Goal: Task Accomplishment & Management: Manage account settings

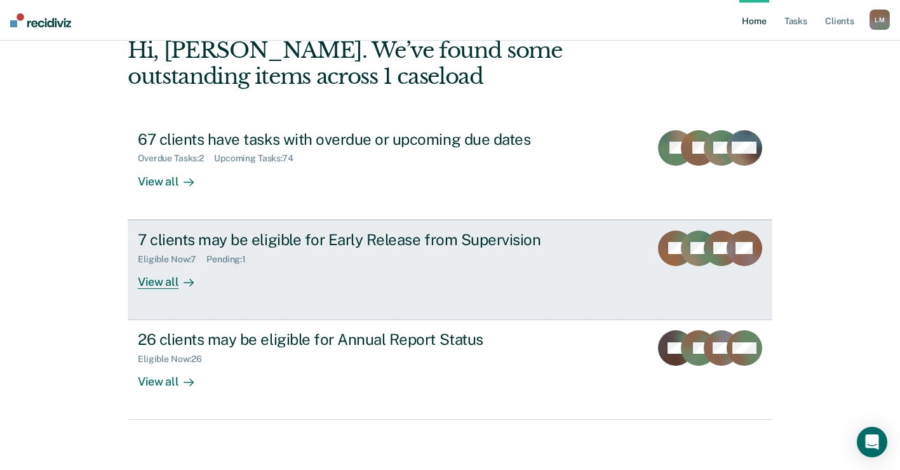
scroll to position [70, 0]
click at [158, 280] on div "View all" at bounding box center [173, 276] width 71 height 25
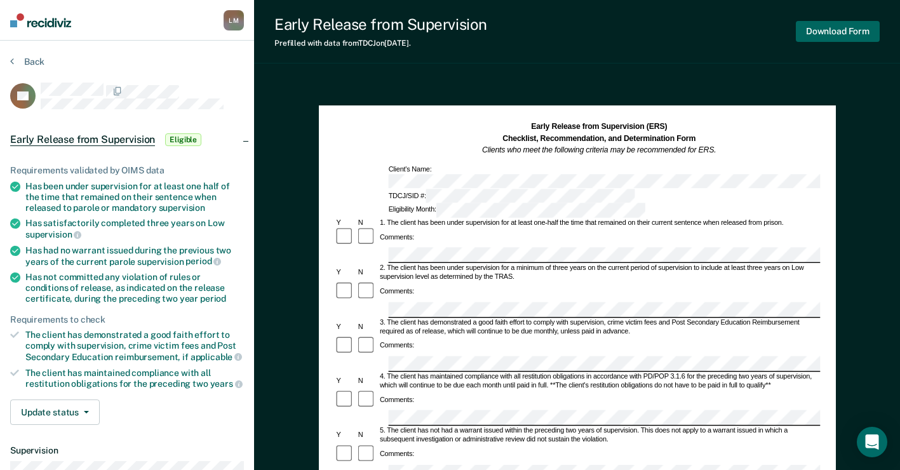
click at [833, 26] on button "Download Form" at bounding box center [838, 31] width 84 height 21
click at [820, 25] on button "Download Form" at bounding box center [838, 31] width 84 height 21
click at [841, 29] on button "Download Form" at bounding box center [838, 31] width 84 height 21
click at [841, 26] on button "Download Form" at bounding box center [838, 31] width 84 height 21
click at [829, 30] on button "Download Form" at bounding box center [838, 31] width 84 height 21
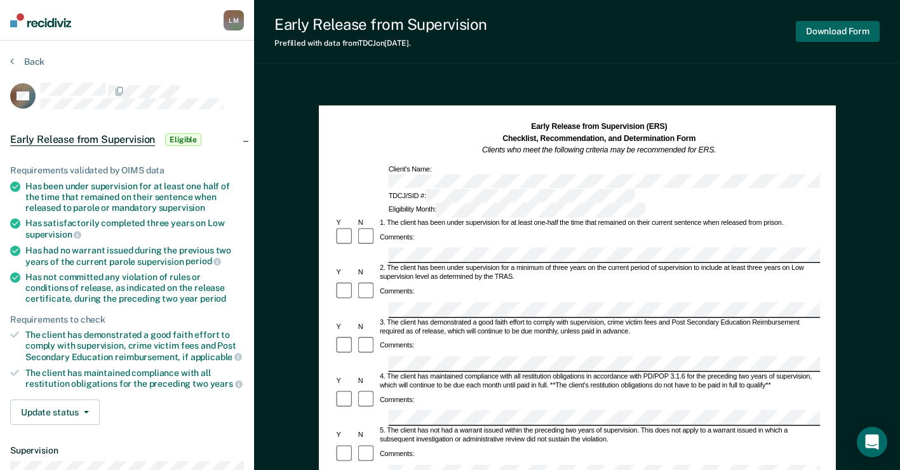
click at [845, 25] on button "Download Form" at bounding box center [838, 31] width 84 height 21
click at [831, 19] on div "Download Form" at bounding box center [838, 31] width 84 height 32
click at [831, 25] on button "Download Form" at bounding box center [838, 31] width 84 height 21
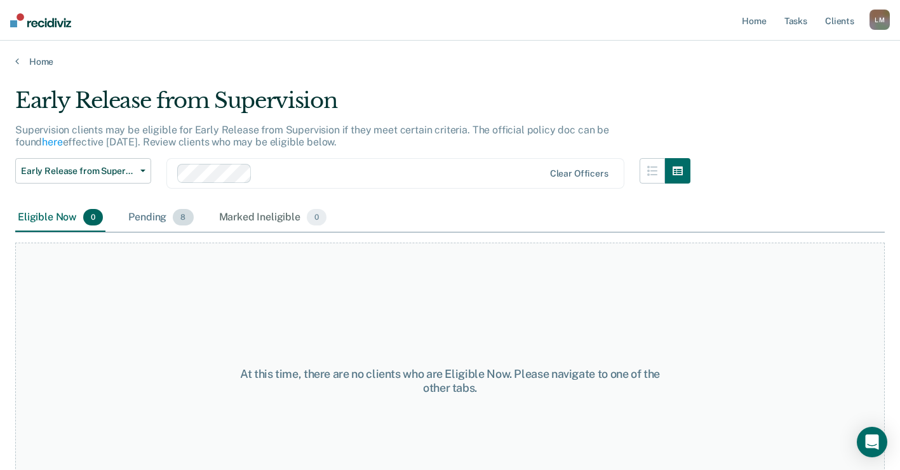
click at [159, 217] on div "Pending 8" at bounding box center [161, 218] width 70 height 28
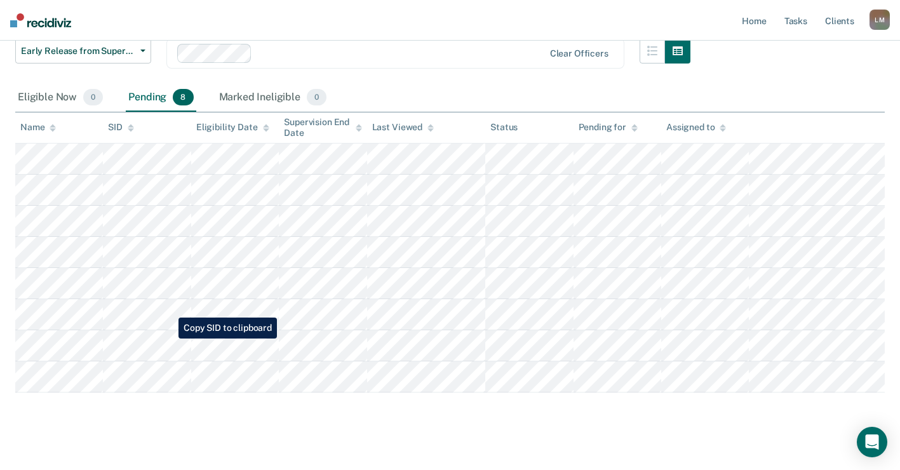
scroll to position [127, 0]
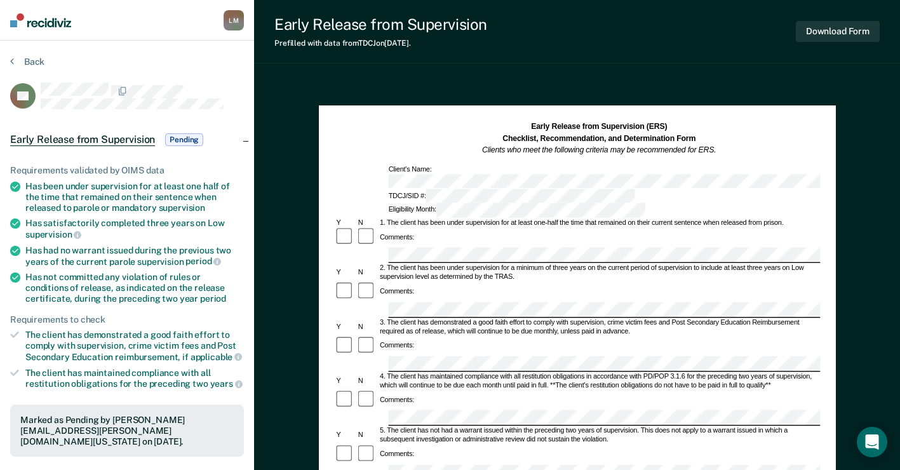
click at [833, 14] on div "Early Release from Supervision Prefilled with data from TDCJ on [DATE] . Downlo…" at bounding box center [577, 32] width 646 height 64
click at [833, 25] on button "Download Form" at bounding box center [838, 31] width 84 height 21
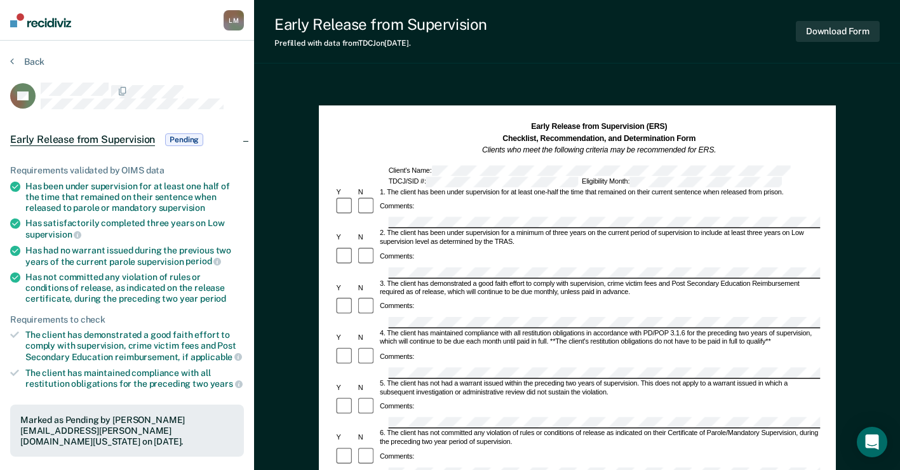
scroll to position [50, 0]
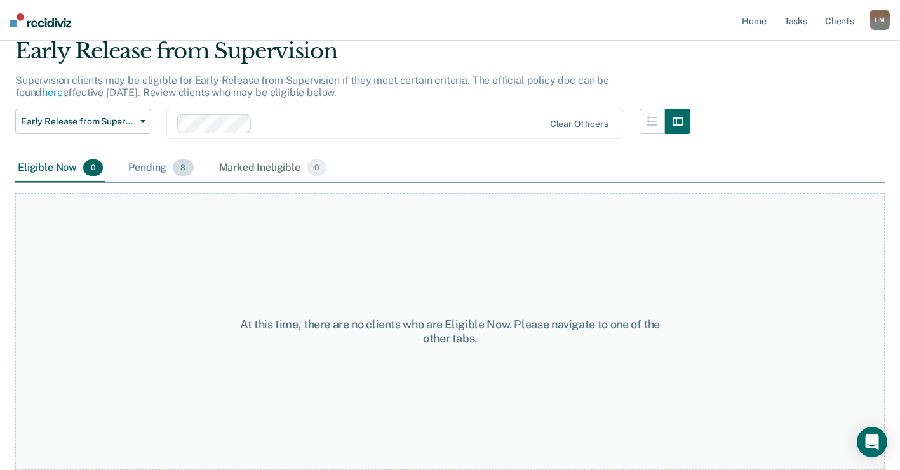
click at [156, 168] on div "Pending 8" at bounding box center [161, 168] width 70 height 28
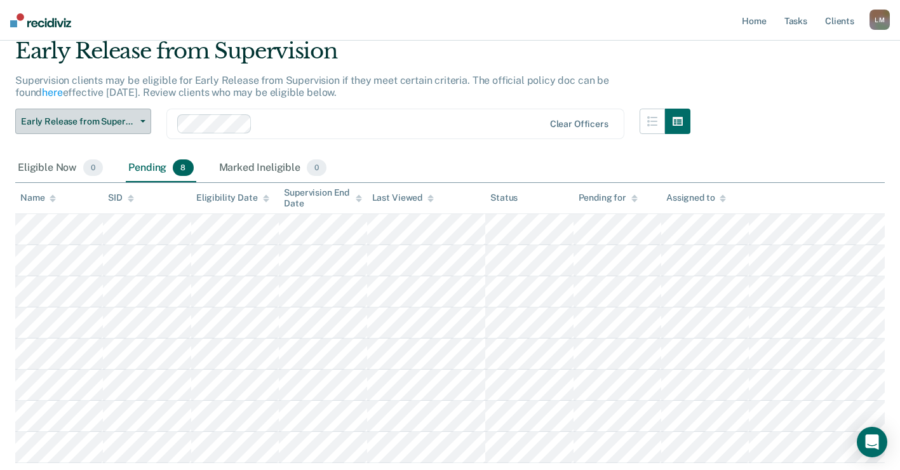
click at [146, 117] on button "Early Release from Supervision" at bounding box center [83, 121] width 136 height 25
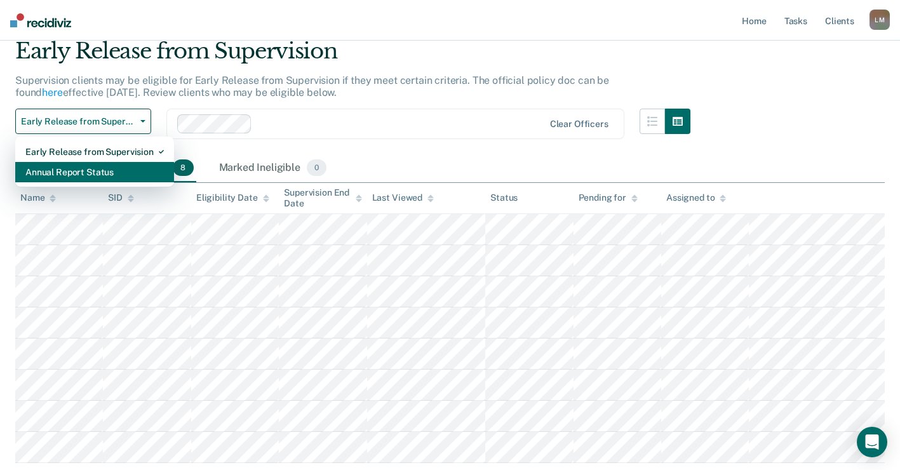
click at [91, 169] on div "Annual Report Status" at bounding box center [94, 172] width 138 height 20
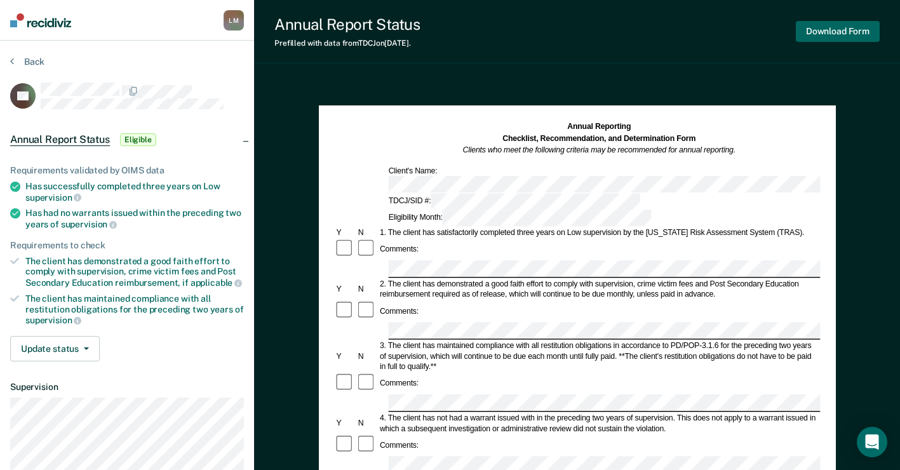
click at [836, 30] on button "Download Form" at bounding box center [838, 31] width 84 height 21
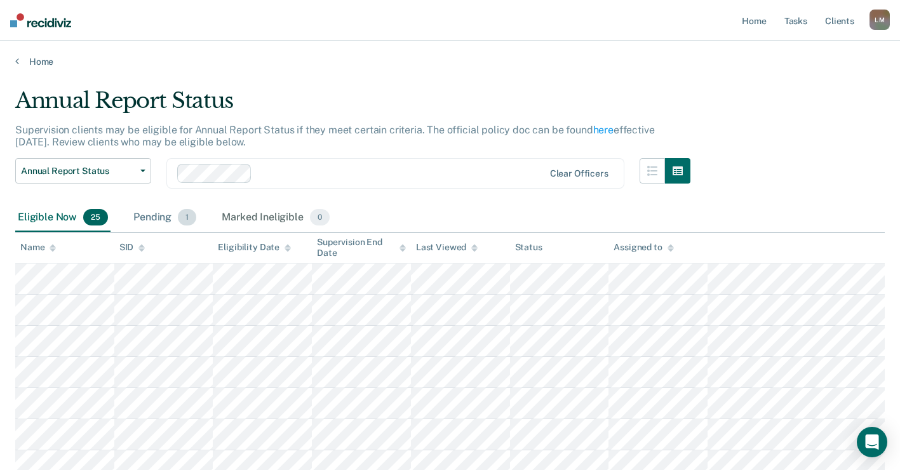
click at [156, 218] on div "Pending 1" at bounding box center [165, 218] width 68 height 28
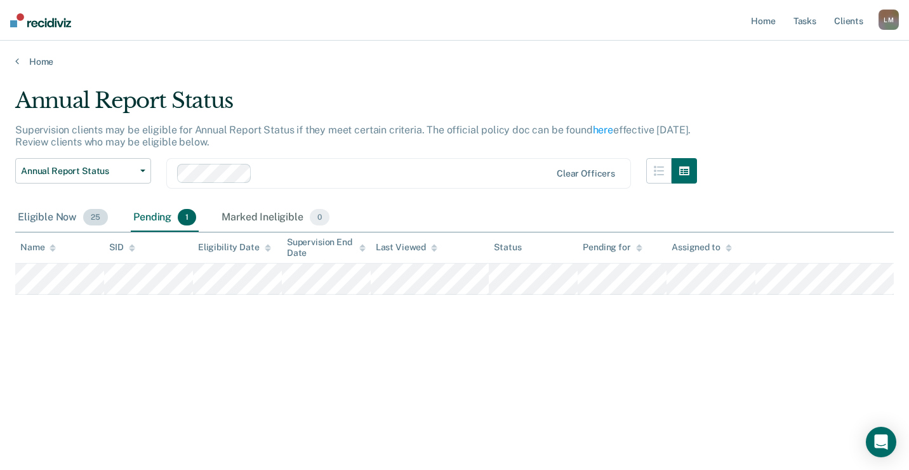
click at [36, 213] on div "Eligible Now 25" at bounding box center [62, 218] width 95 height 28
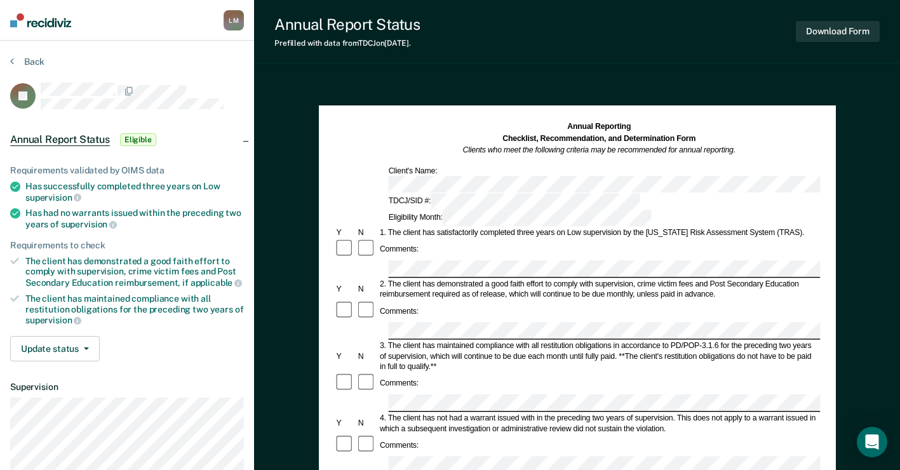
click at [831, 20] on div "Download Form" at bounding box center [838, 31] width 84 height 32
click at [832, 26] on button "Download Form" at bounding box center [838, 31] width 84 height 21
click at [838, 30] on button "Download Form" at bounding box center [838, 31] width 84 height 21
click at [849, 31] on button "Download Form" at bounding box center [838, 31] width 84 height 21
click at [855, 23] on button "Download Form" at bounding box center [838, 31] width 84 height 21
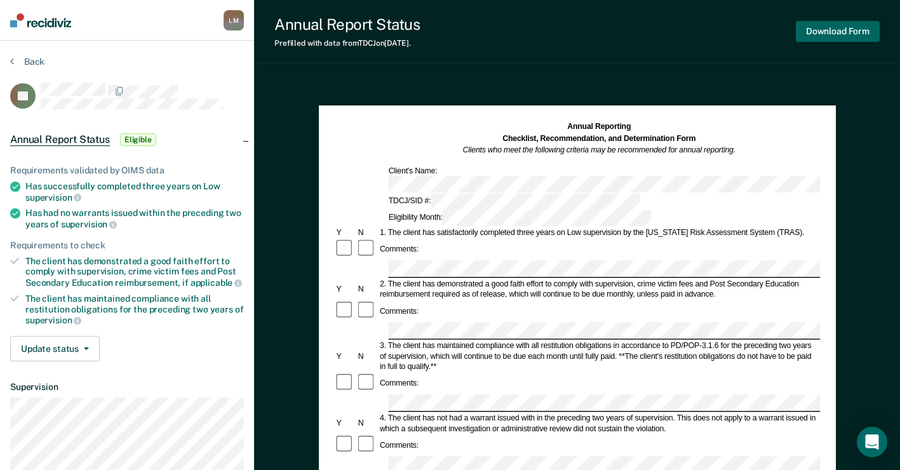
click at [841, 27] on button "Download Form" at bounding box center [838, 31] width 84 height 21
click at [722, 177] on div "Annual Reporting Checklist, Recommendation, and Determination Form Clients who …" at bounding box center [577, 173] width 486 height 105
click at [834, 27] on button "Download Form" at bounding box center [838, 31] width 84 height 21
click at [831, 27] on button "Download Form" at bounding box center [838, 31] width 84 height 21
click at [826, 23] on button "Download Form" at bounding box center [838, 31] width 84 height 21
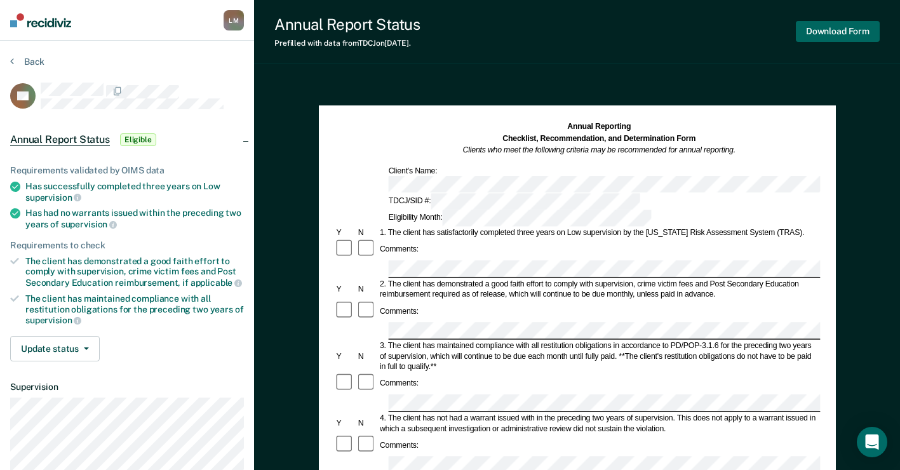
click at [833, 23] on button "Download Form" at bounding box center [838, 31] width 84 height 21
click at [830, 26] on button "Download Form" at bounding box center [838, 31] width 84 height 21
click at [828, 29] on button "Download Form" at bounding box center [838, 31] width 84 height 21
click at [841, 25] on button "Download Form" at bounding box center [838, 31] width 84 height 21
click at [838, 29] on button "Download Form" at bounding box center [838, 31] width 84 height 21
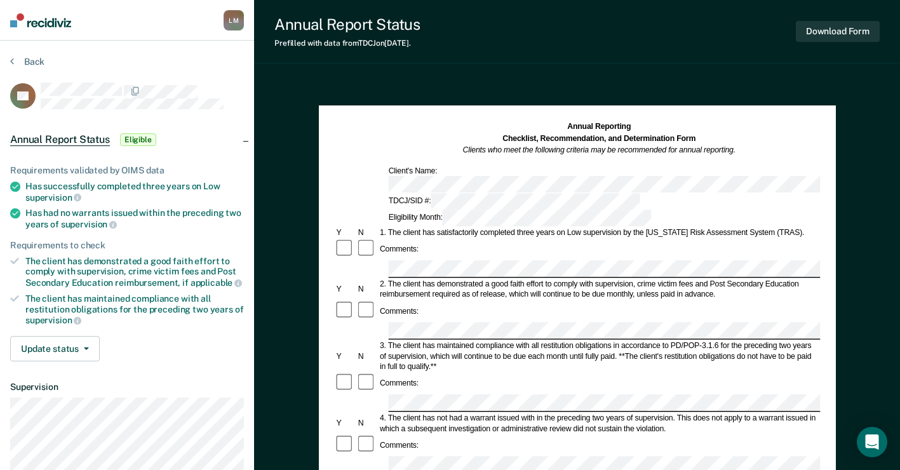
click at [818, 20] on div "Download Form" at bounding box center [838, 31] width 84 height 32
click at [826, 27] on button "Download Form" at bounding box center [838, 31] width 84 height 21
click at [851, 27] on button "Download Form" at bounding box center [838, 31] width 84 height 21
click at [848, 29] on button "Download Form" at bounding box center [838, 31] width 84 height 21
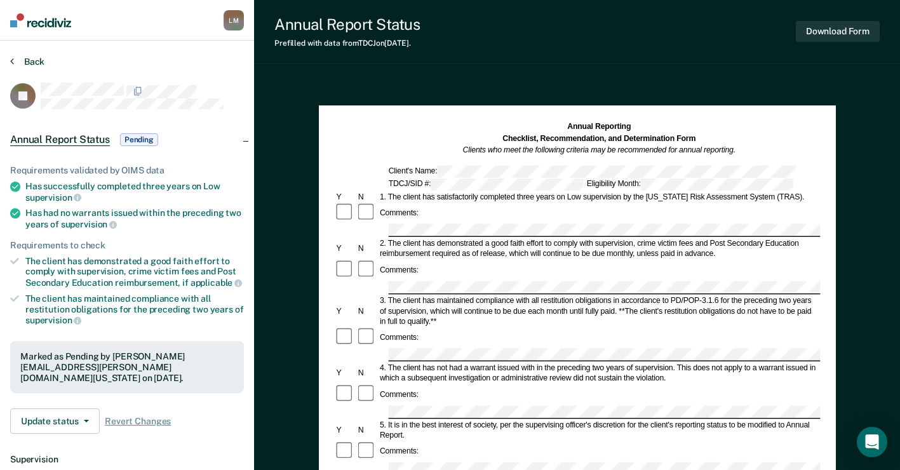
click at [32, 58] on button "Back" at bounding box center [27, 61] width 34 height 11
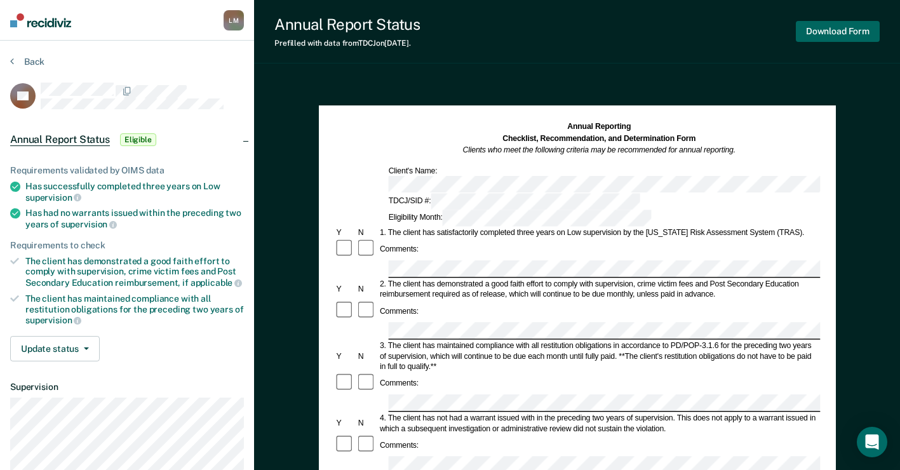
click at [844, 25] on button "Download Form" at bounding box center [838, 31] width 84 height 21
click at [843, 23] on button "Download Form" at bounding box center [838, 31] width 84 height 21
click at [829, 25] on button "Download Form" at bounding box center [838, 31] width 84 height 21
click at [851, 30] on button "Download Form" at bounding box center [838, 31] width 84 height 21
click at [829, 20] on div "Download Form" at bounding box center [838, 31] width 84 height 32
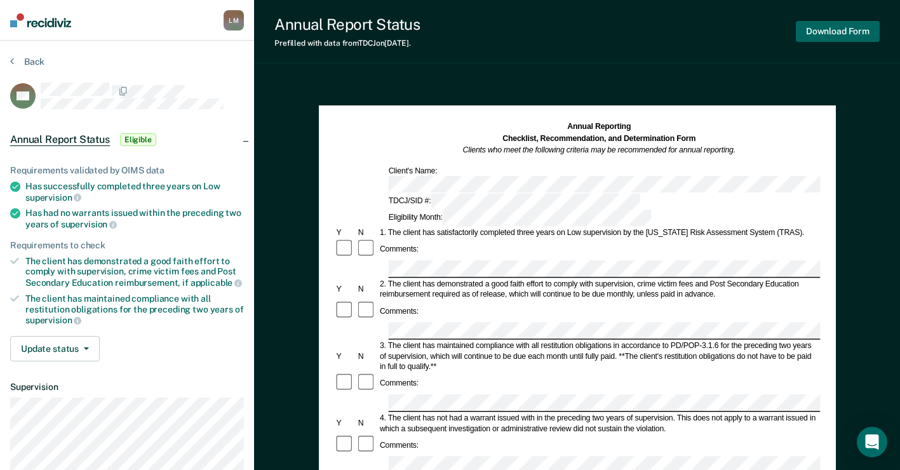
click at [855, 30] on button "Download Form" at bounding box center [838, 31] width 84 height 21
click at [852, 29] on button "Download Form" at bounding box center [838, 31] width 84 height 21
click at [847, 27] on button "Download Form" at bounding box center [838, 31] width 84 height 21
click at [831, 28] on button "Download Form" at bounding box center [838, 31] width 84 height 21
click at [836, 21] on button "Download Form" at bounding box center [838, 31] width 84 height 21
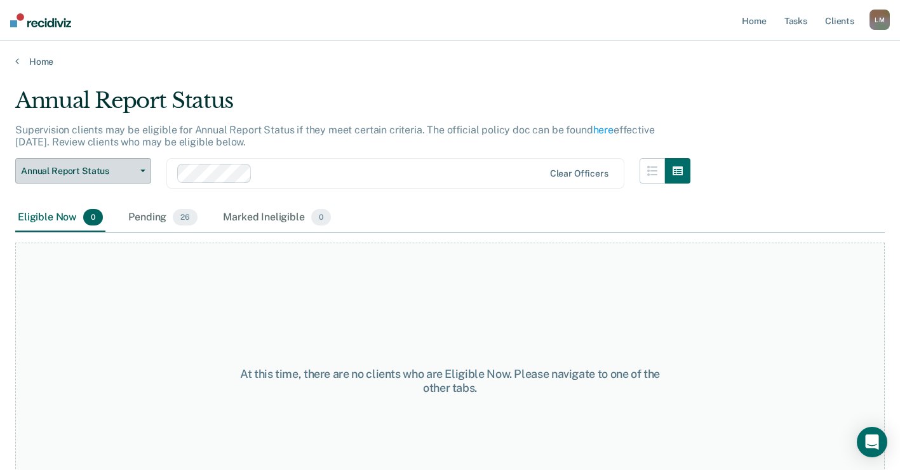
click at [145, 172] on button "Annual Report Status" at bounding box center [83, 170] width 136 height 25
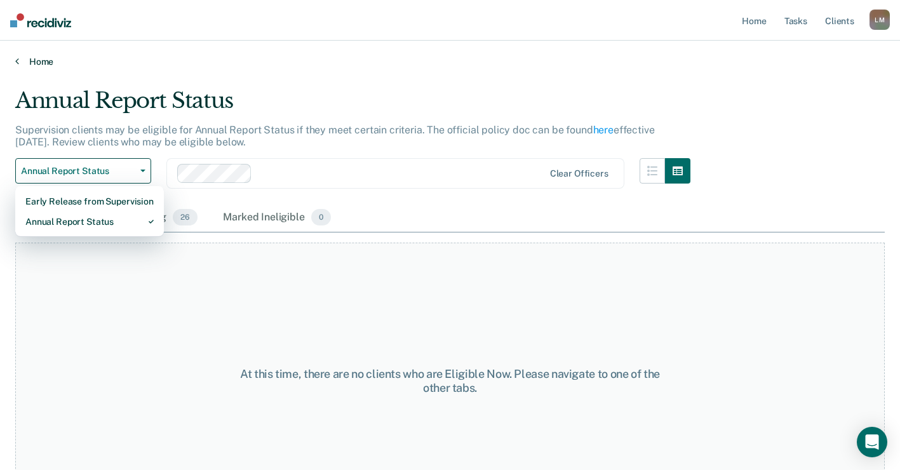
click at [33, 59] on link "Home" at bounding box center [449, 61] width 869 height 11
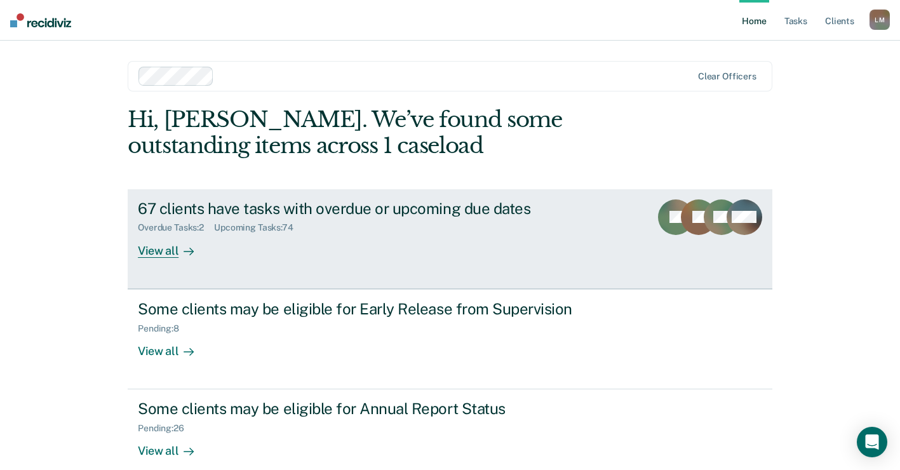
click at [159, 248] on div "View all" at bounding box center [173, 245] width 71 height 25
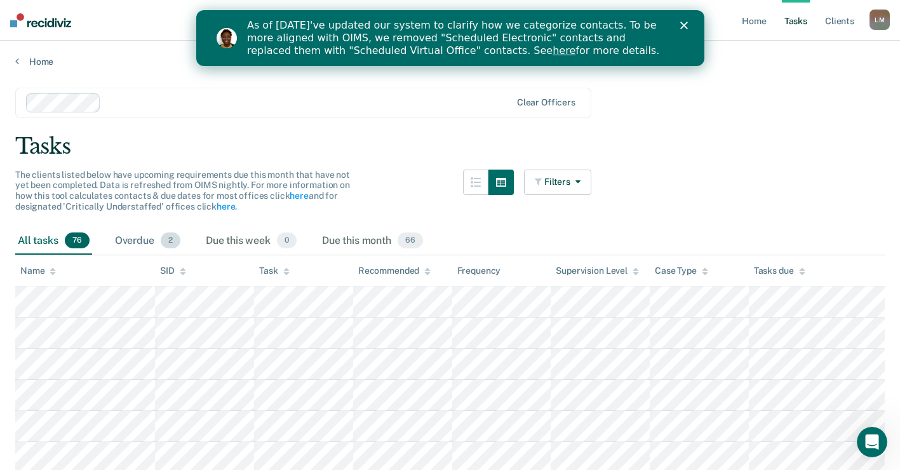
click at [143, 238] on div "Overdue 2" at bounding box center [147, 241] width 70 height 28
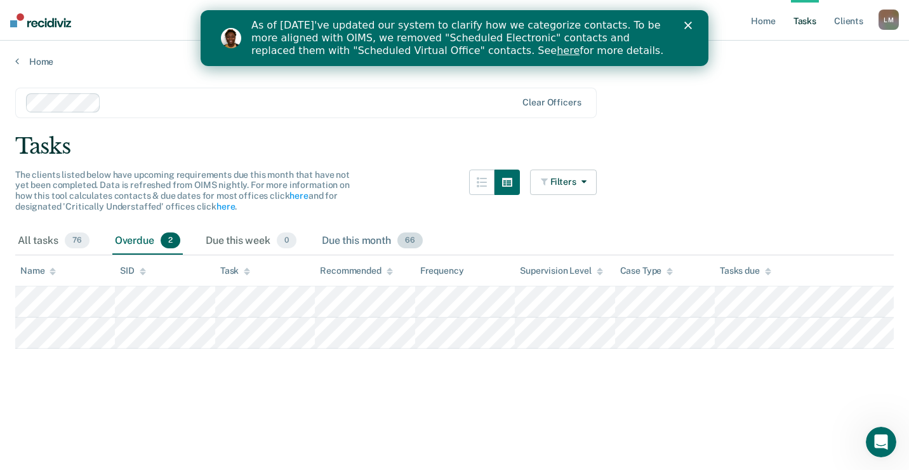
click at [350, 238] on div "Due this month 66" at bounding box center [372, 241] width 106 height 28
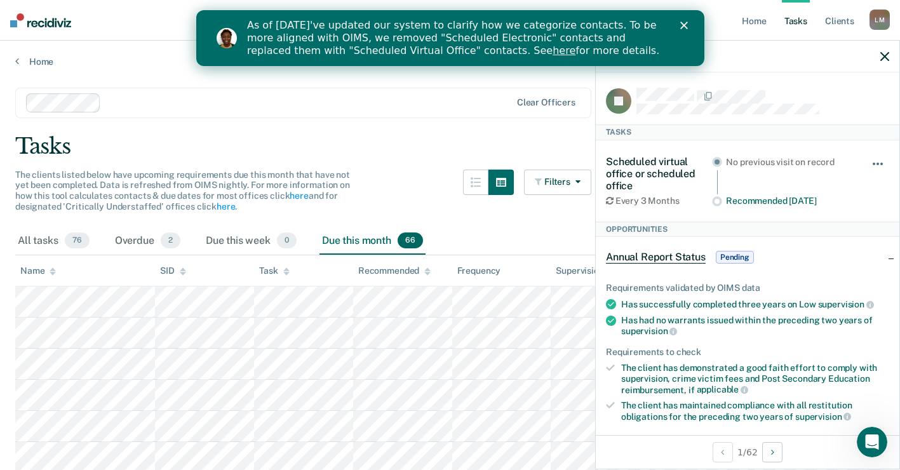
click at [869, 160] on button "button" at bounding box center [878, 170] width 22 height 20
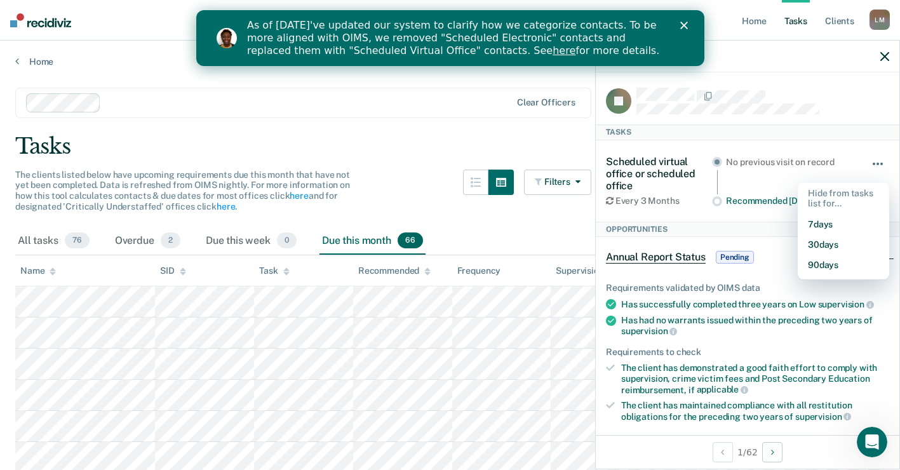
click at [876, 163] on span "button" at bounding box center [877, 164] width 3 height 3
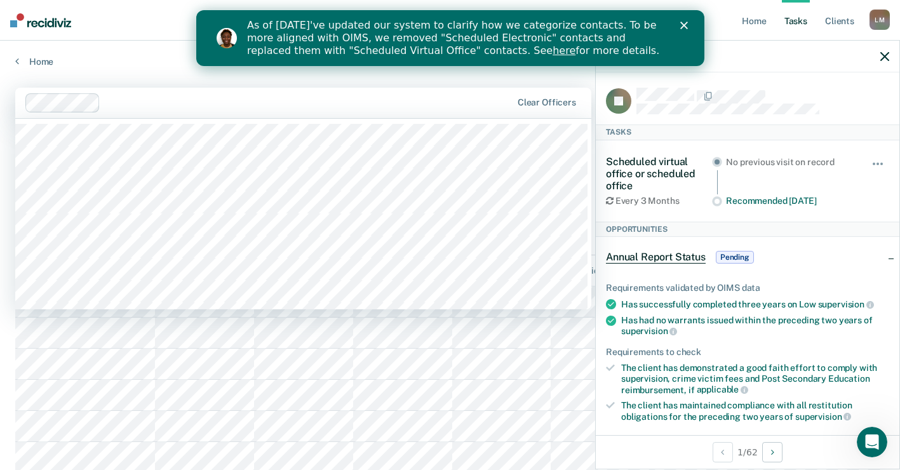
click at [407, 101] on div at bounding box center [307, 102] width 405 height 15
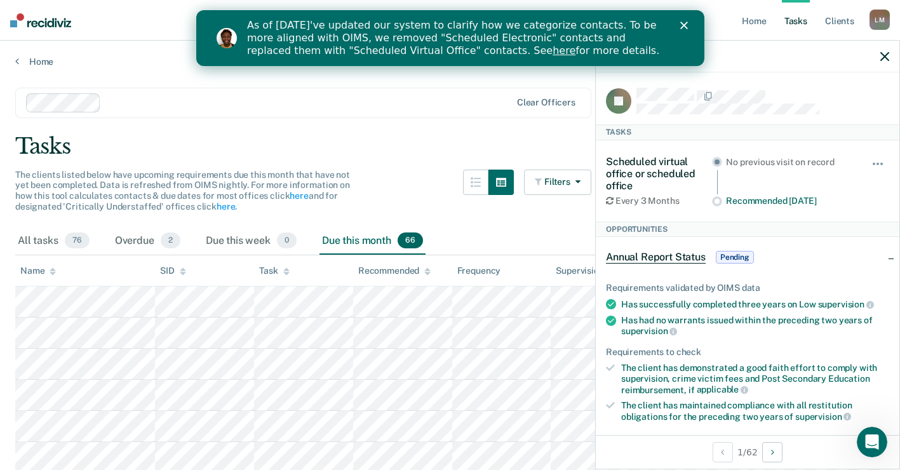
click at [552, 51] on link "here" at bounding box center [563, 50] width 23 height 12
